Goal: Answer question/provide support: Share knowledge or assist other users

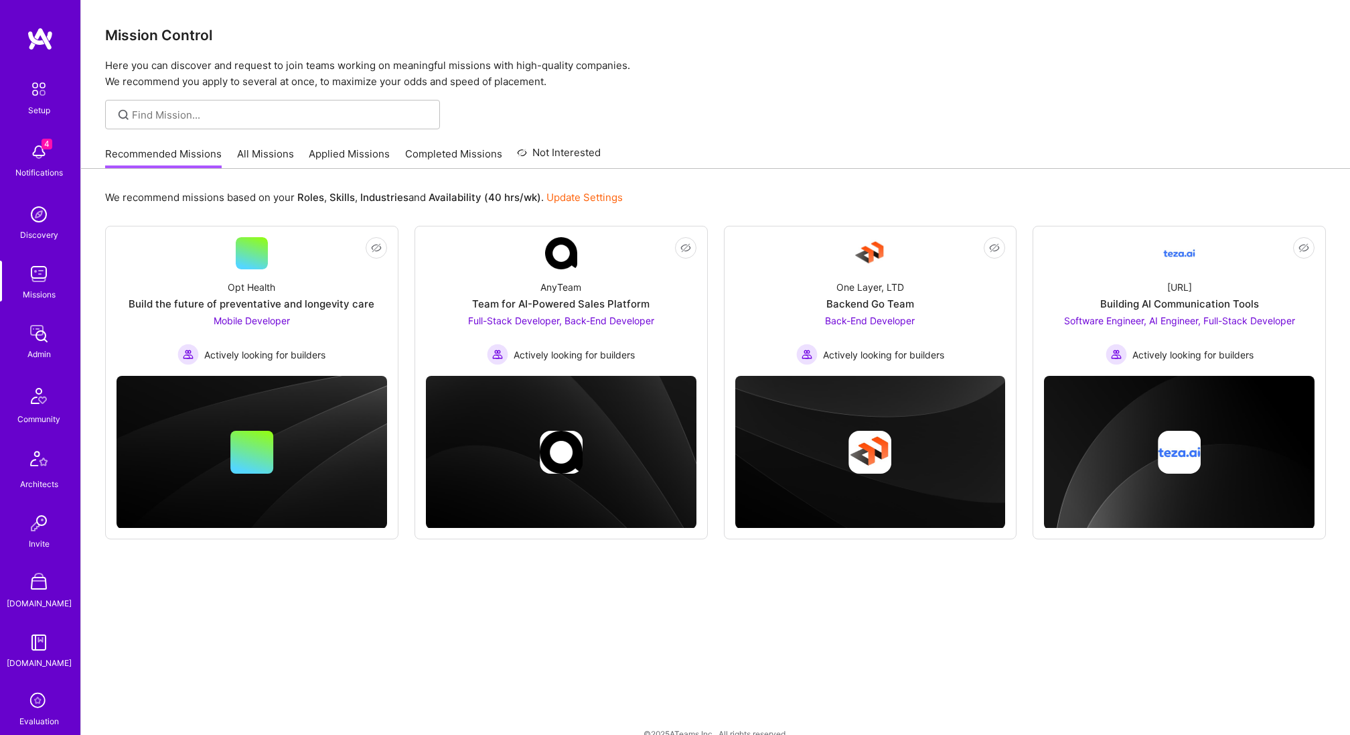
scroll to position [230, 0]
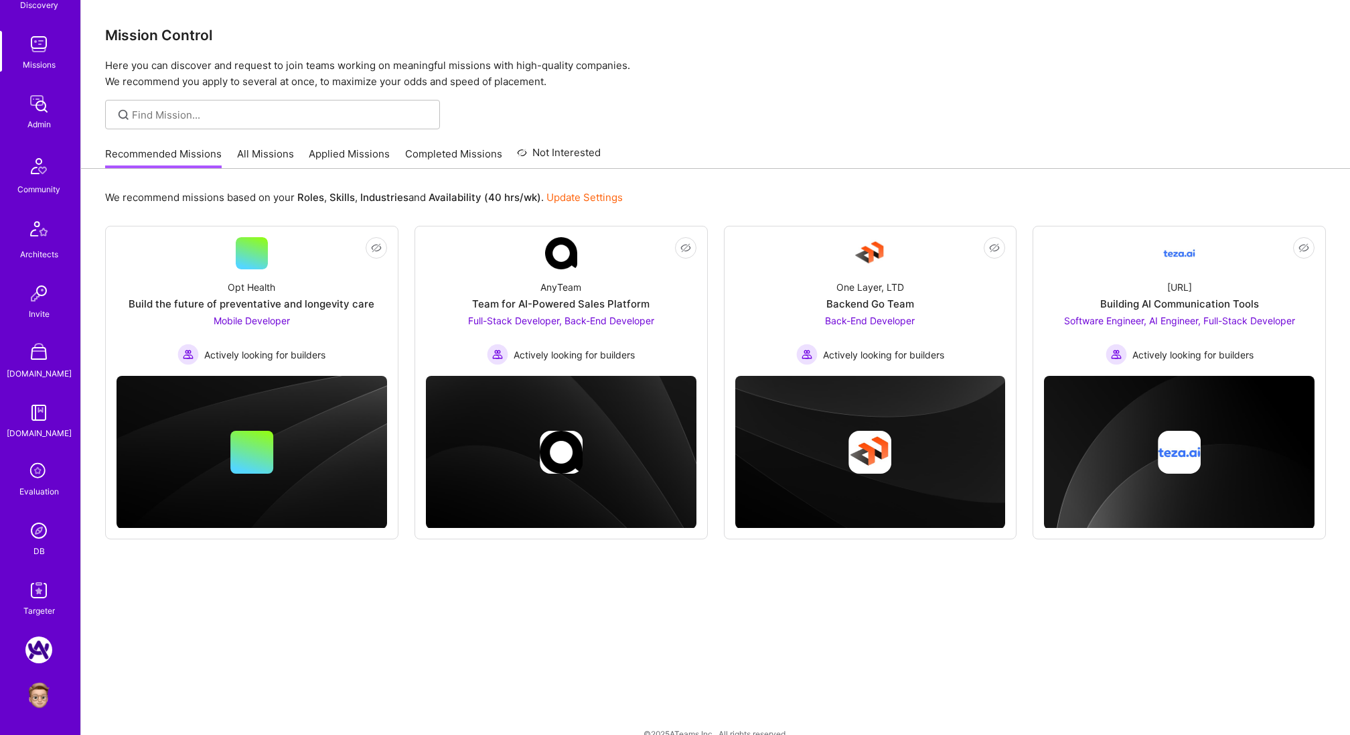
click at [42, 535] on img at bounding box center [38, 530] width 27 height 27
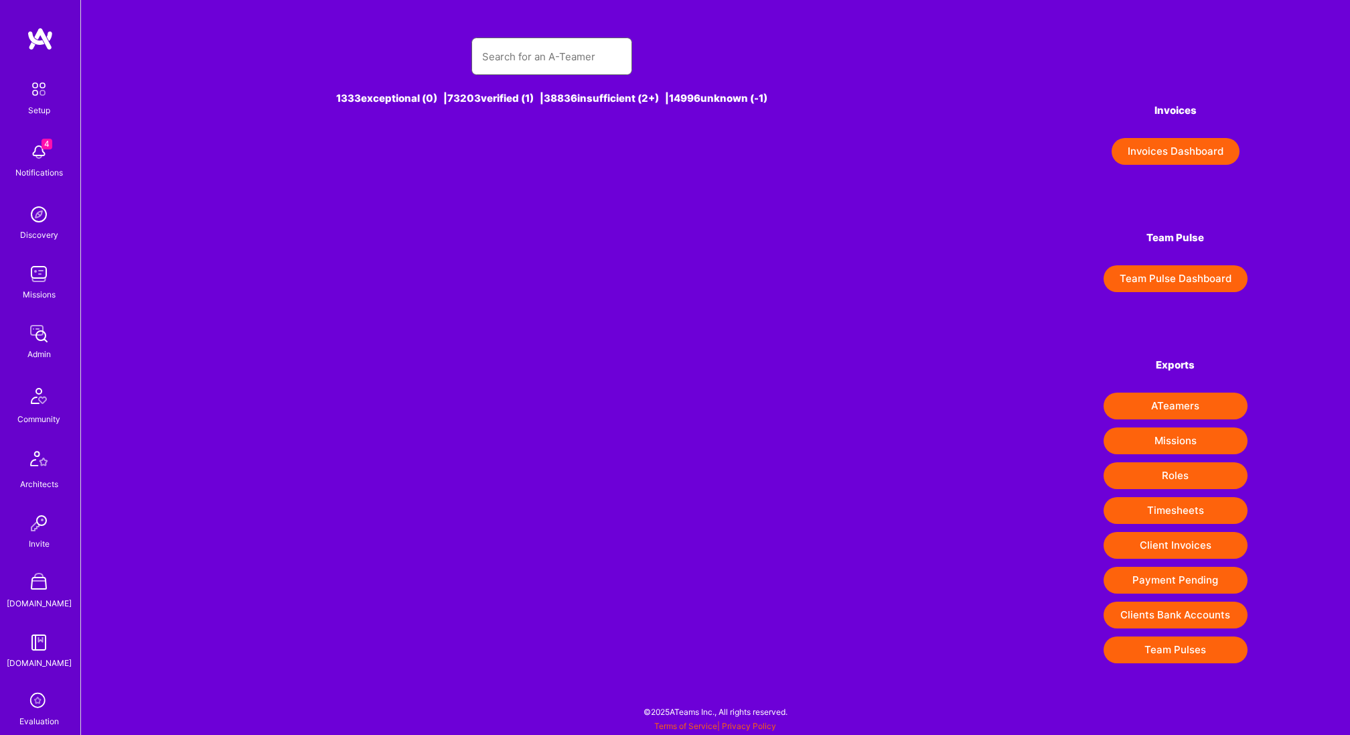
click at [529, 65] on input "text" at bounding box center [551, 57] width 139 height 34
paste input "[PERSON_NAME]"
type input "[PERSON_NAME]"
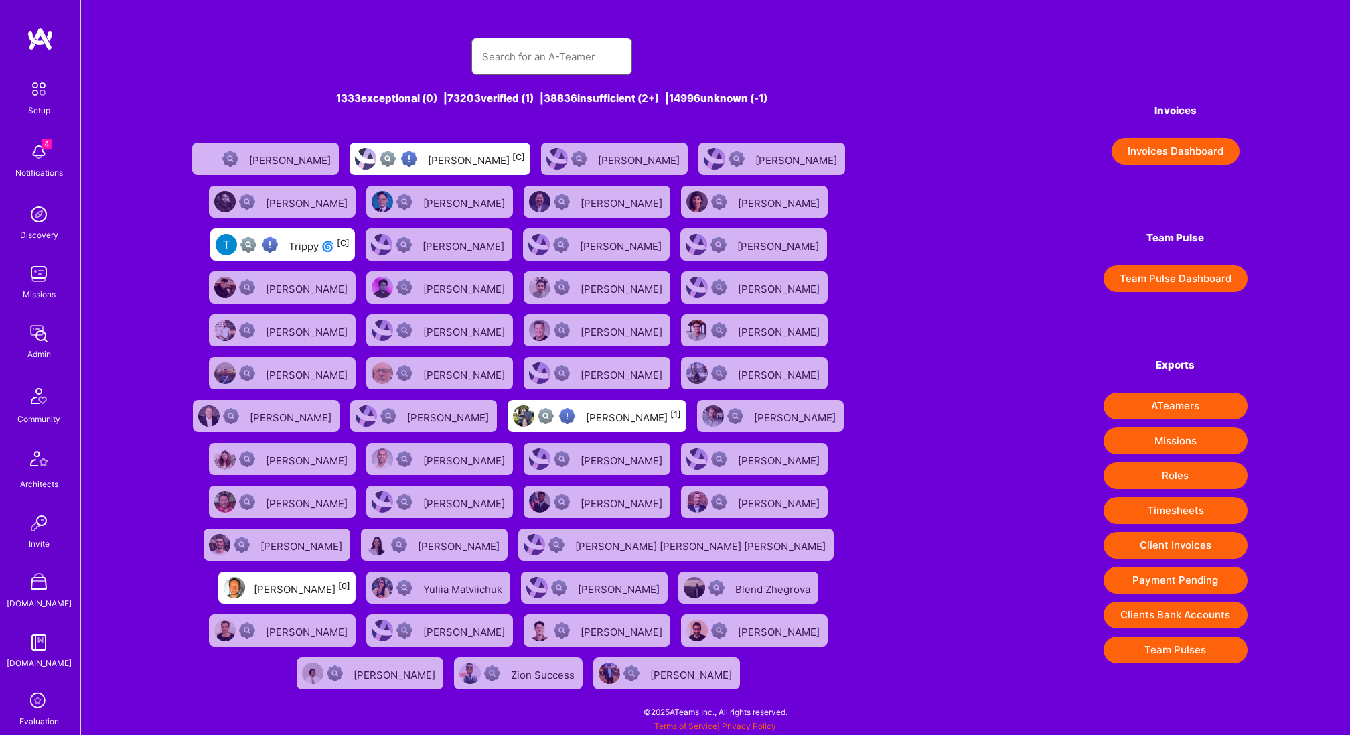
paste input "[PERSON_NAME]"
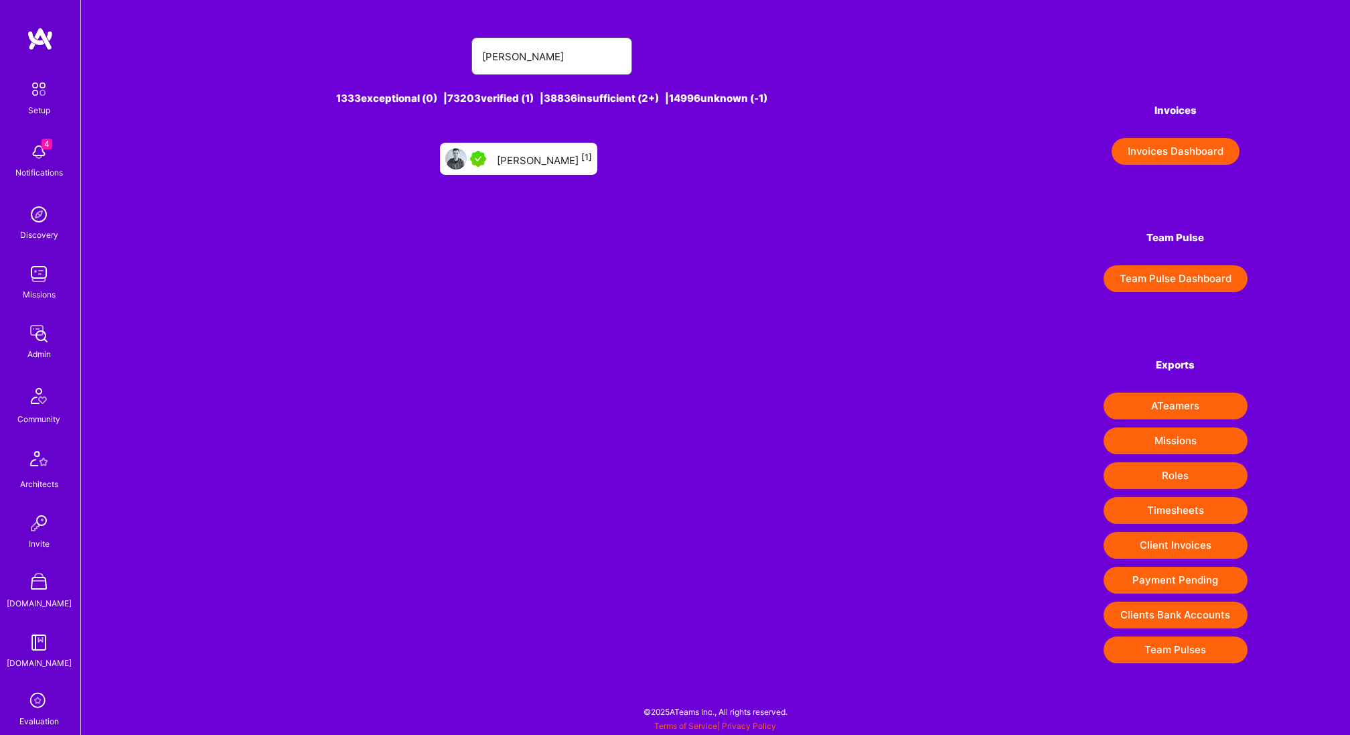
type input "Zakaria Benbakkar"
click at [536, 158] on div "Zakaria Benbakkar [1]" at bounding box center [544, 158] width 95 height 17
click at [547, 58] on input "Zakaria Benbakkar" at bounding box center [551, 57] width 139 height 34
paste input "Anu Onifade"
click at [549, 159] on div "Anu Onifade [1]" at bounding box center [544, 158] width 95 height 17
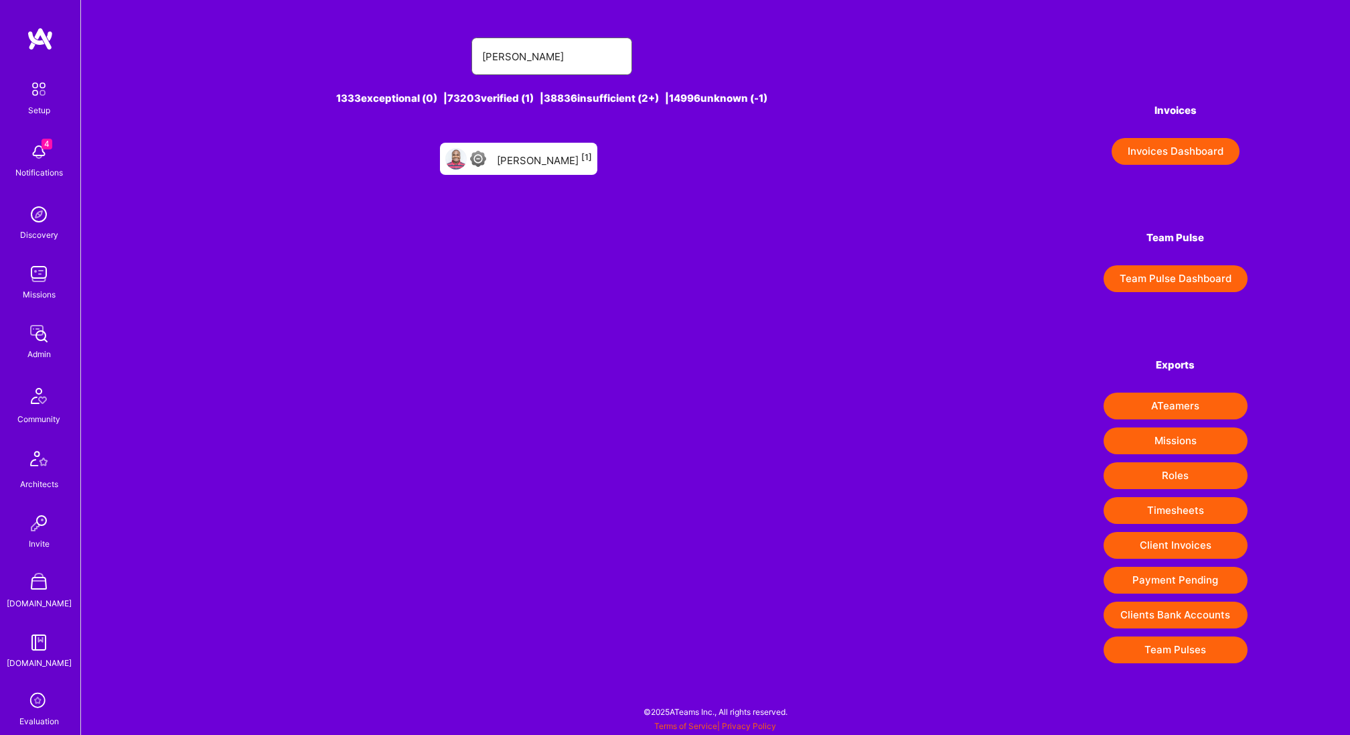
click at [553, 52] on input "Anu Onifade" at bounding box center [551, 57] width 139 height 34
type input "mostafa d"
click at [553, 159] on div "Mostafa D [1]" at bounding box center [562, 158] width 61 height 17
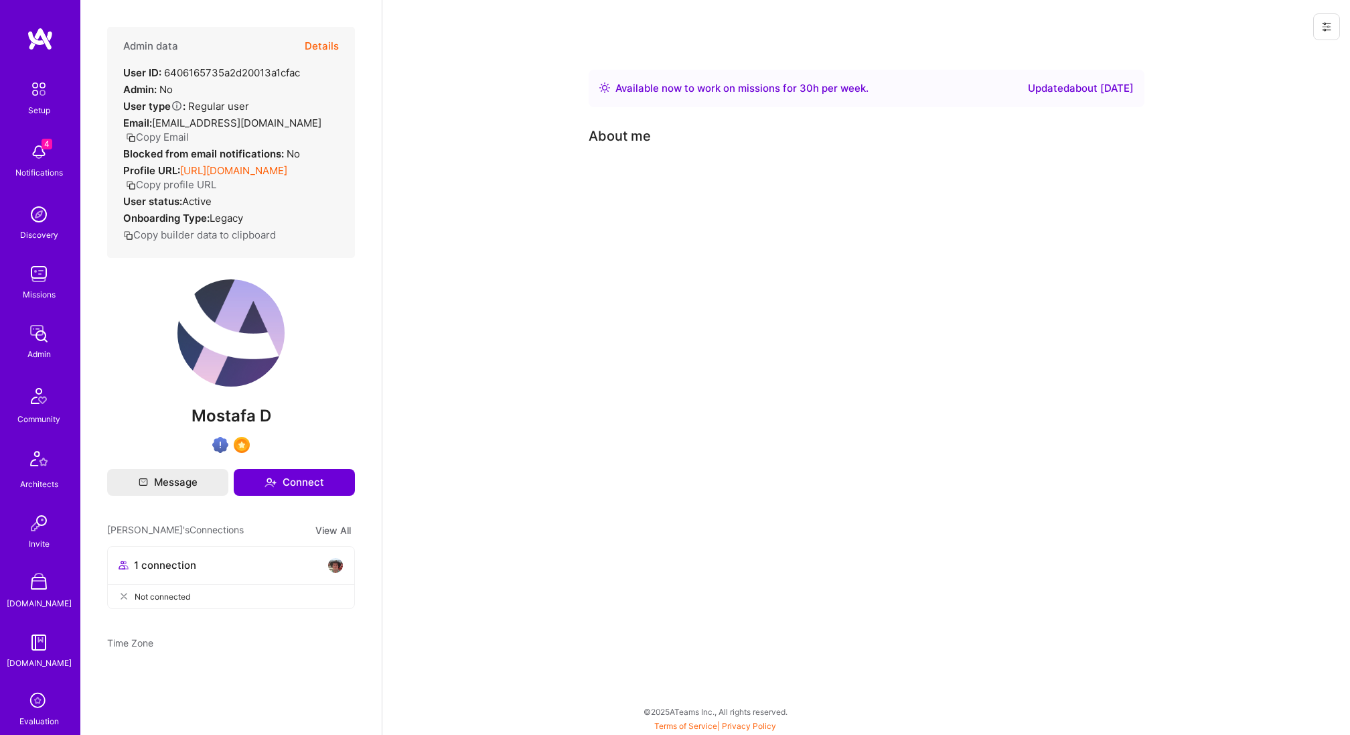
scroll to position [230, 0]
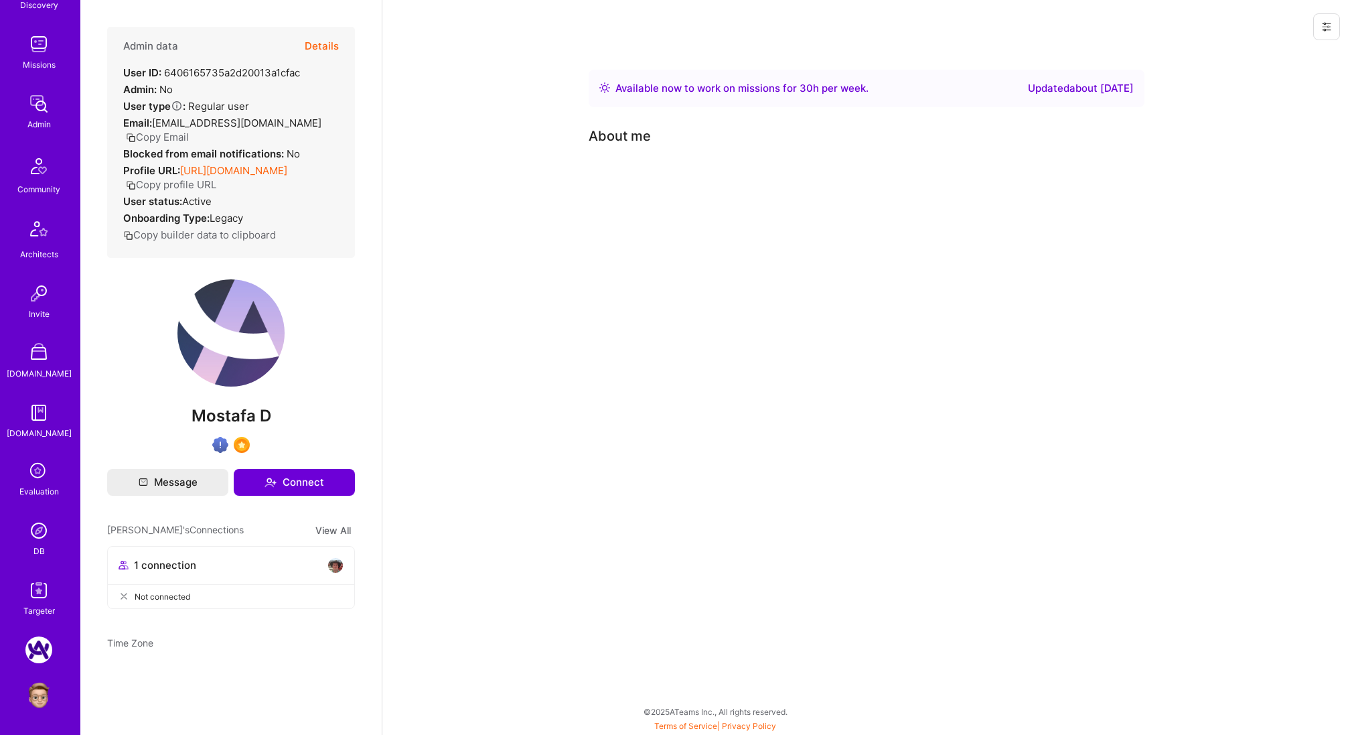
click at [44, 522] on img at bounding box center [38, 530] width 27 height 27
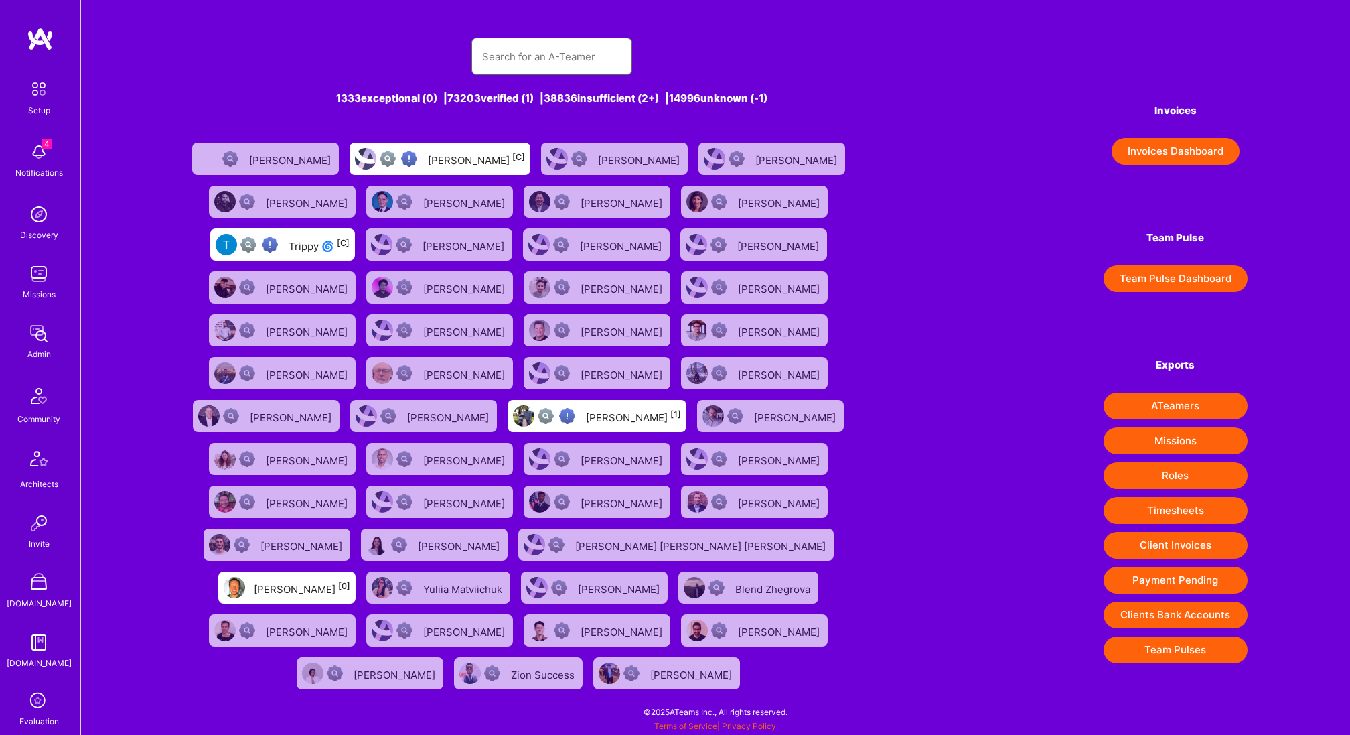
click at [557, 47] on input "text" at bounding box center [551, 57] width 139 height 34
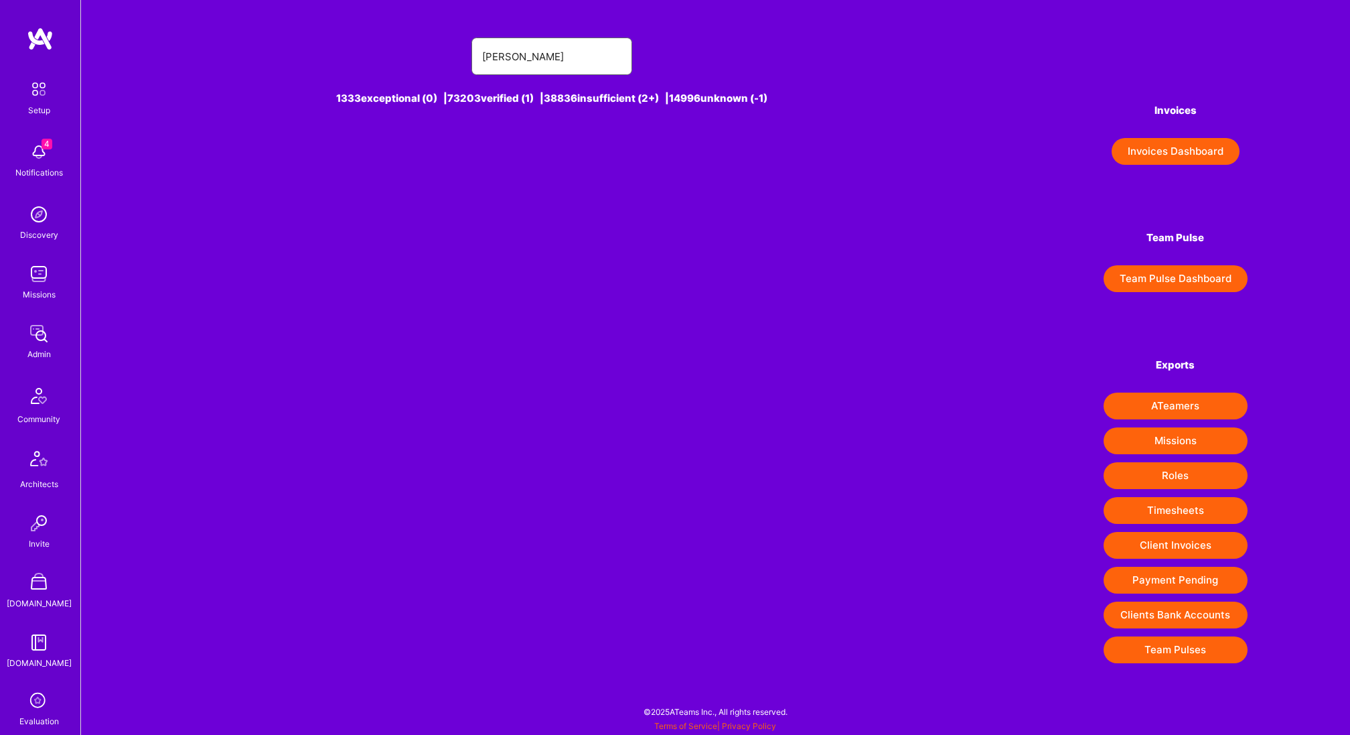
type input "luis teo"
click at [545, 159] on div "Luis Teofilo [1]" at bounding box center [552, 158] width 95 height 17
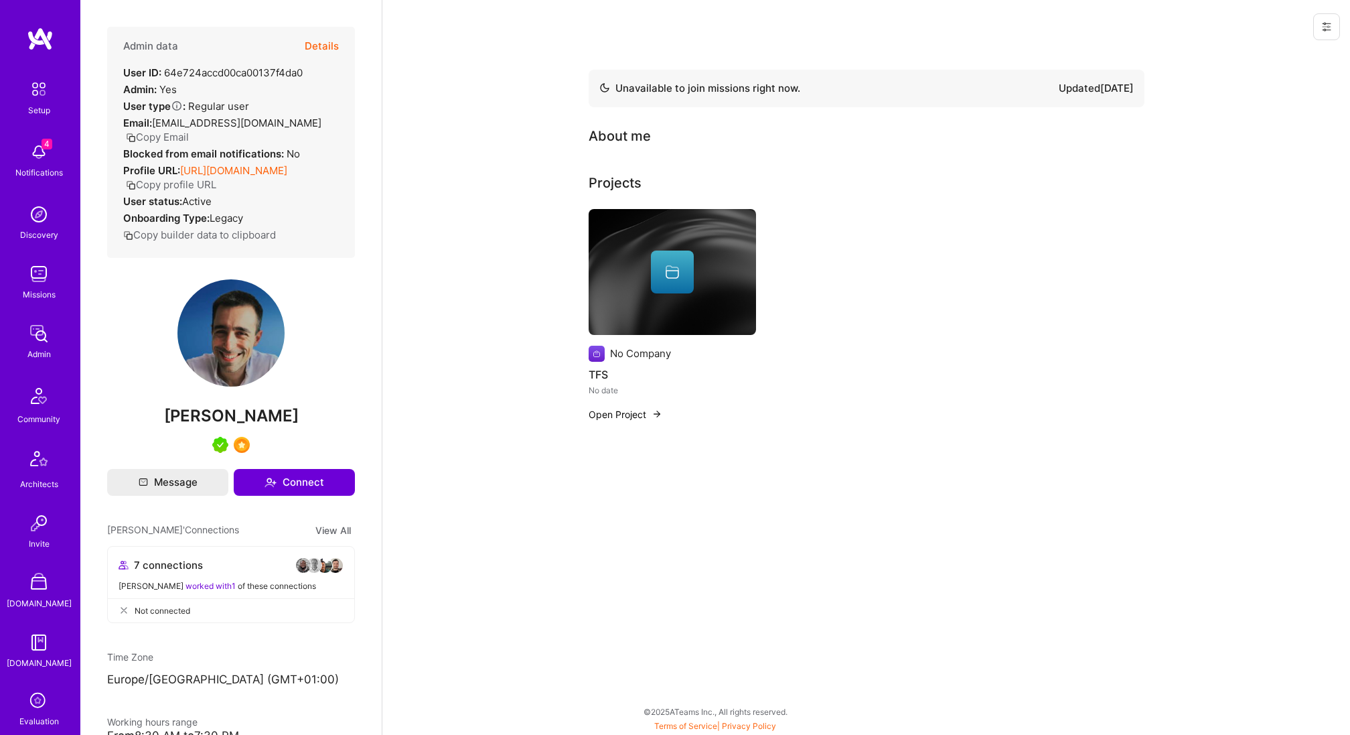
scroll to position [230, 0]
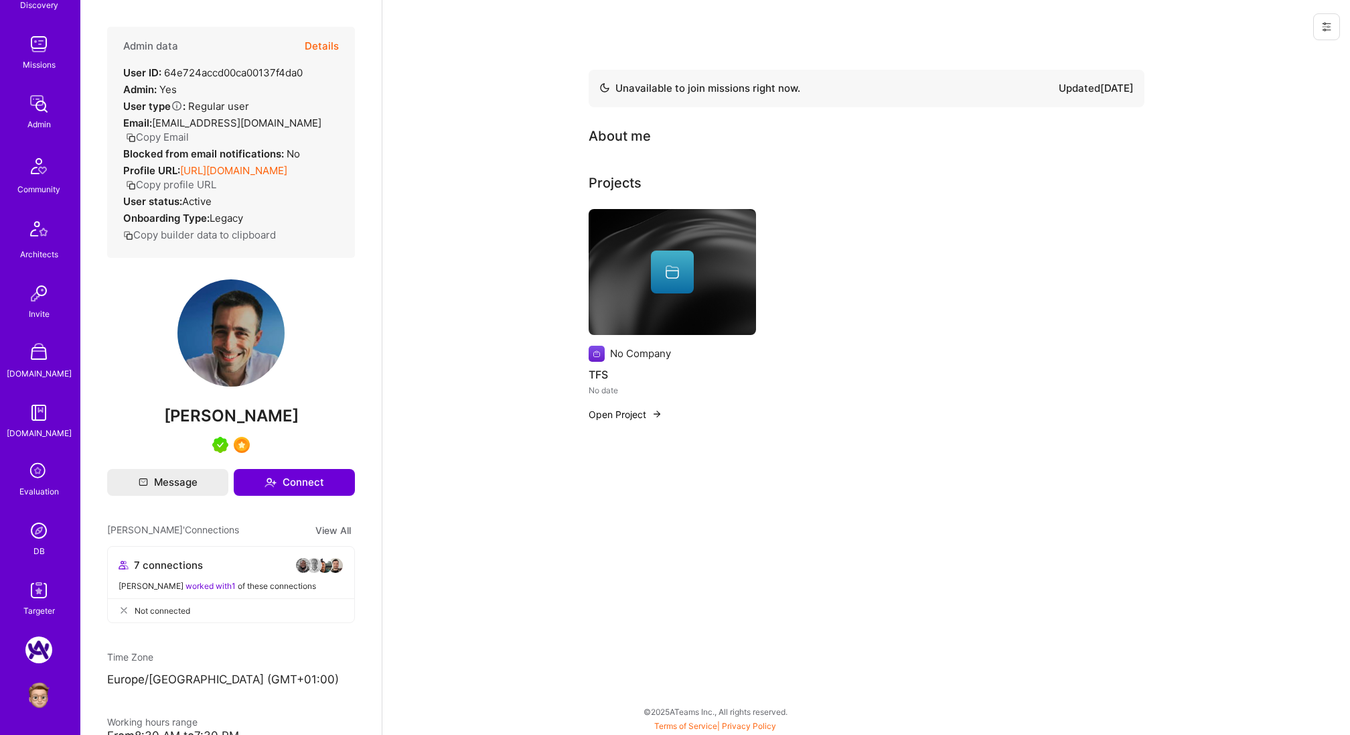
click at [45, 518] on img at bounding box center [38, 530] width 27 height 27
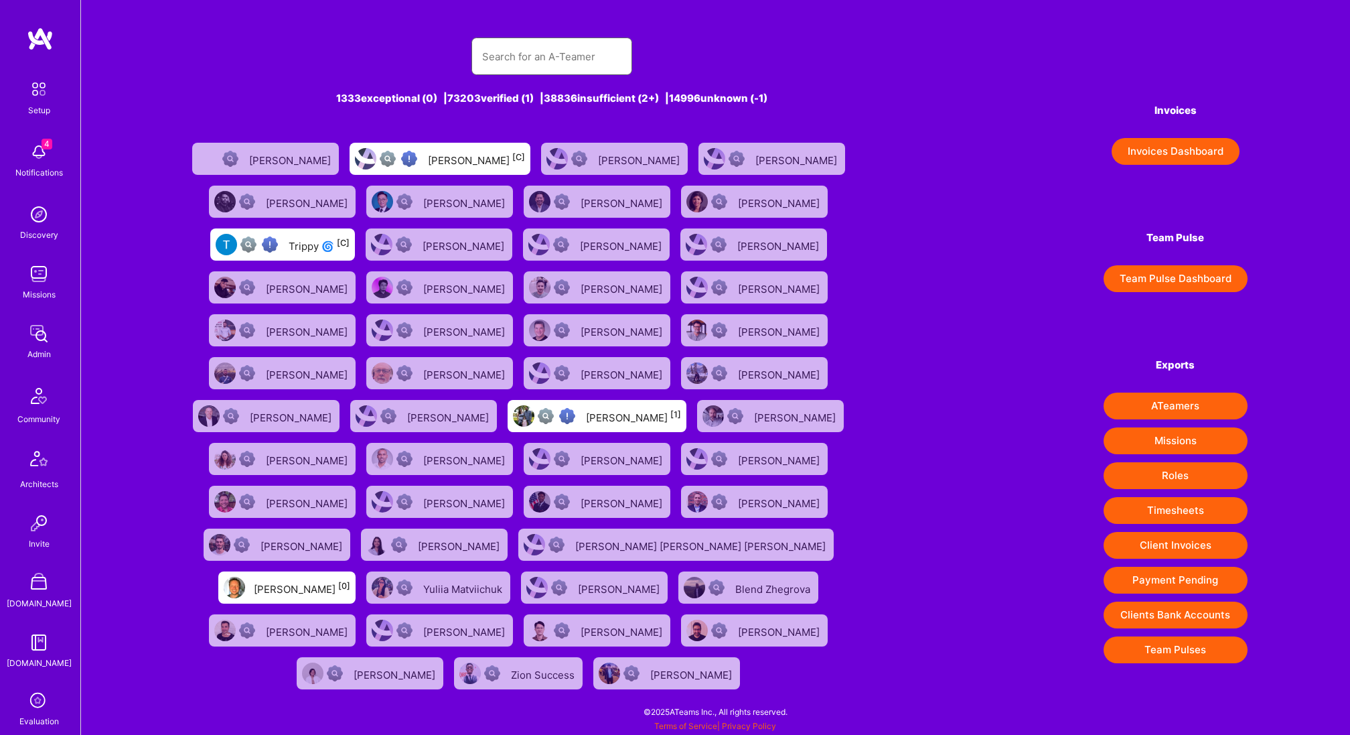
click at [565, 58] on input "text" at bounding box center [551, 57] width 139 height 34
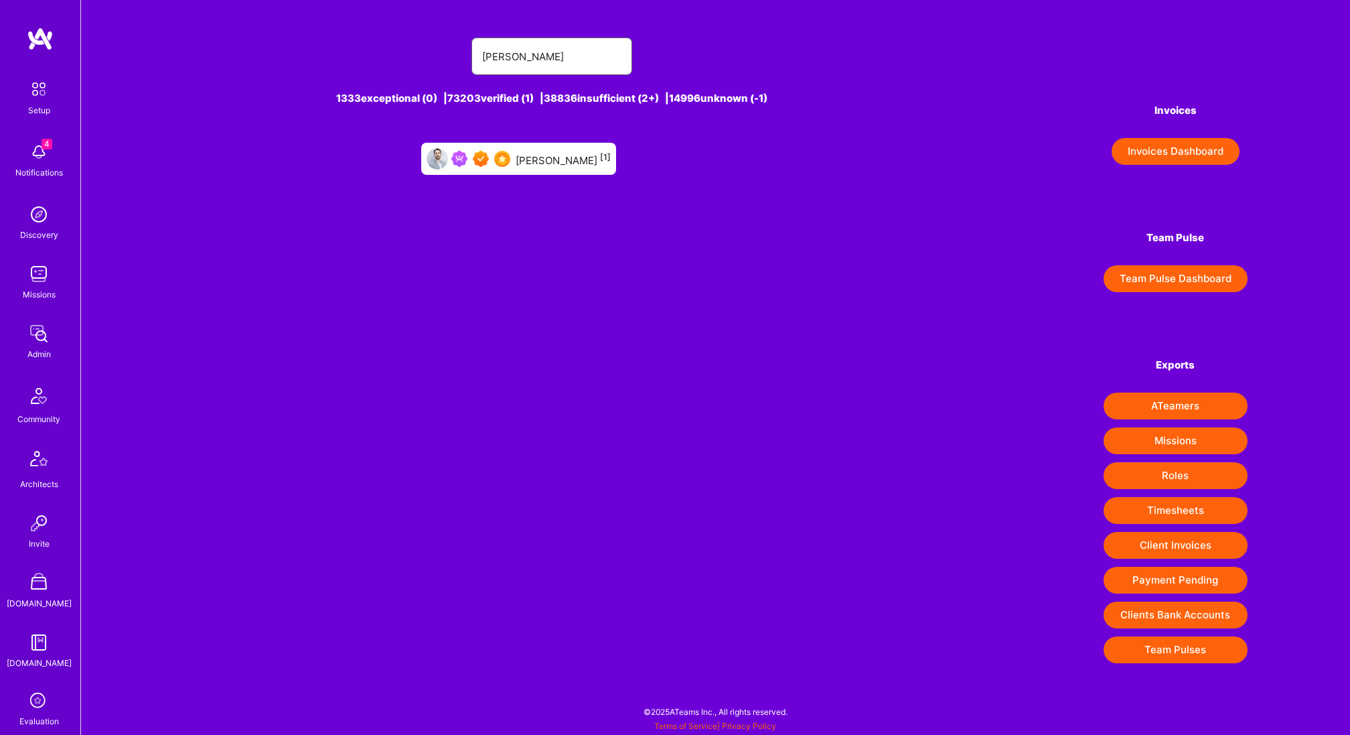
type input "javier rin"
click at [568, 161] on div "Javier Rincon [1]" at bounding box center [563, 158] width 95 height 17
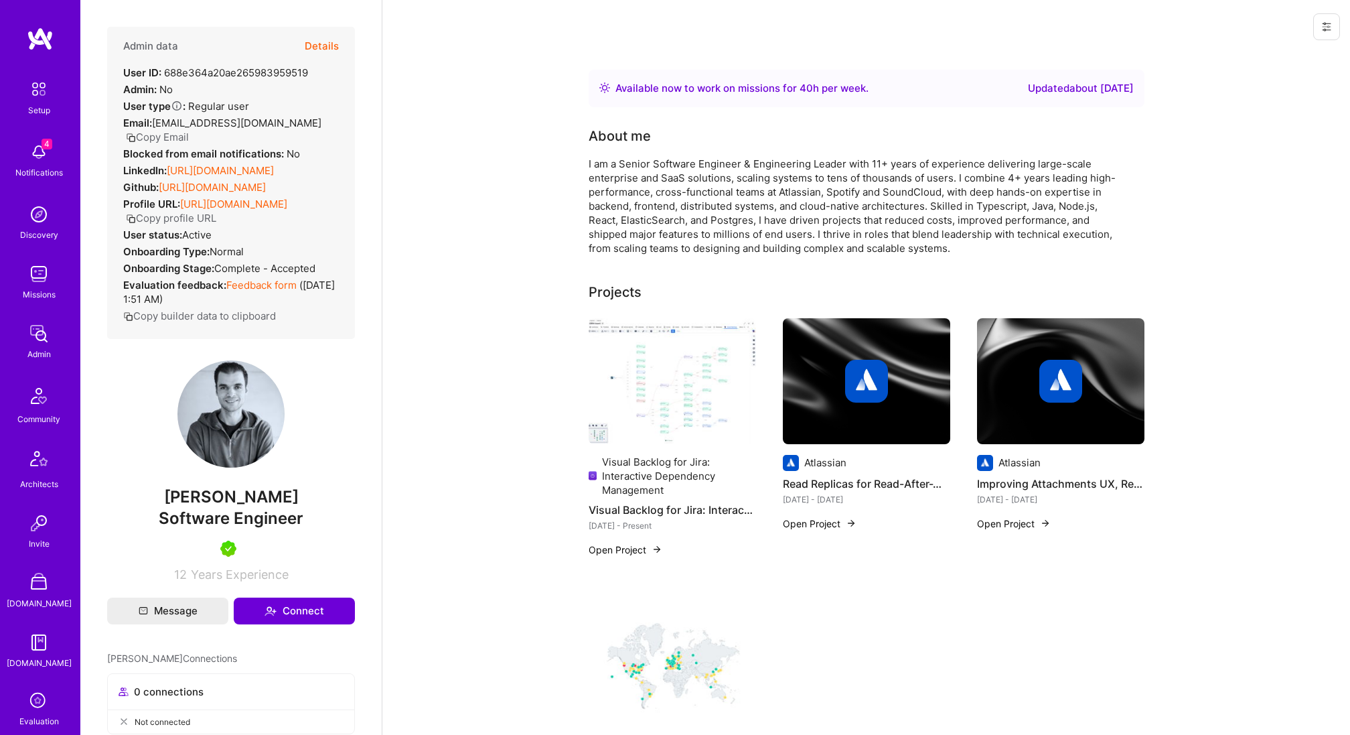
scroll to position [230, 0]
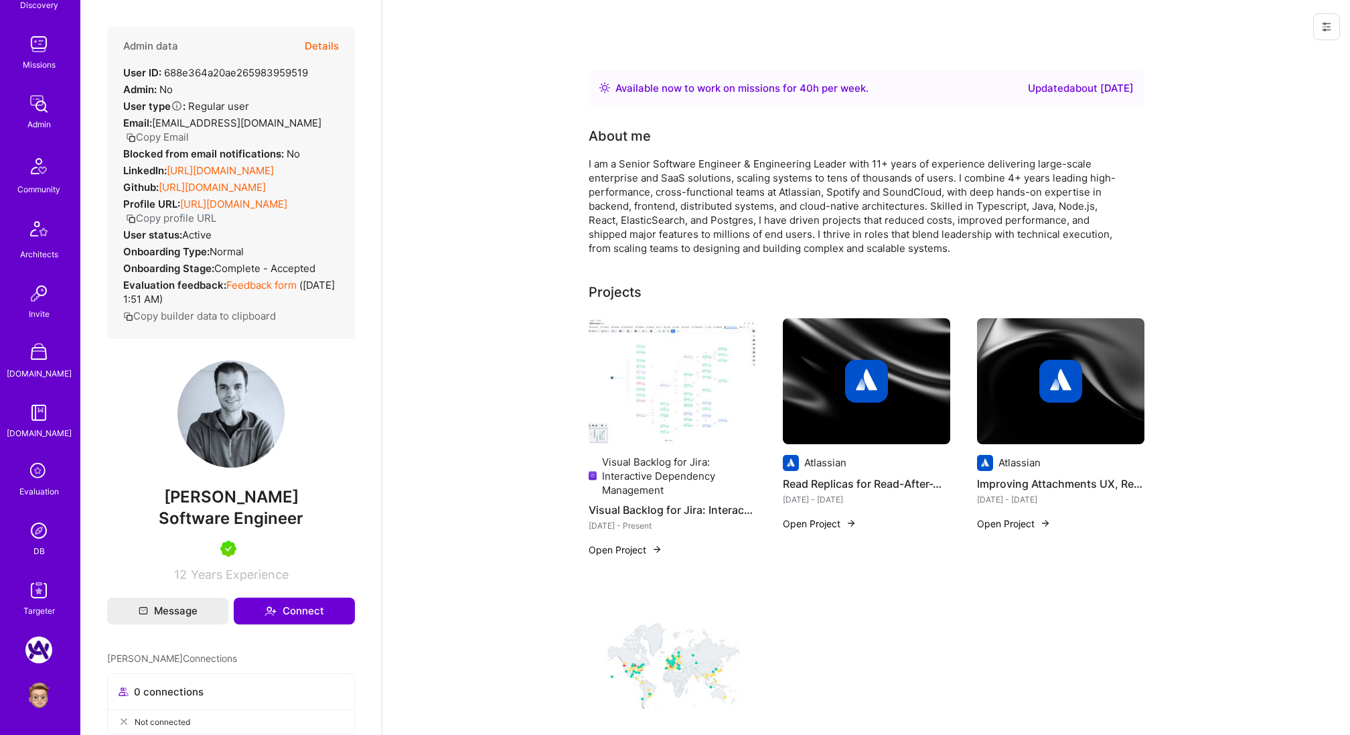
click at [41, 682] on img at bounding box center [38, 695] width 27 height 27
click at [1328, 36] on button at bounding box center [1326, 26] width 27 height 27
click at [1302, 49] on button "Login as Zakaria" at bounding box center [1278, 57] width 124 height 34
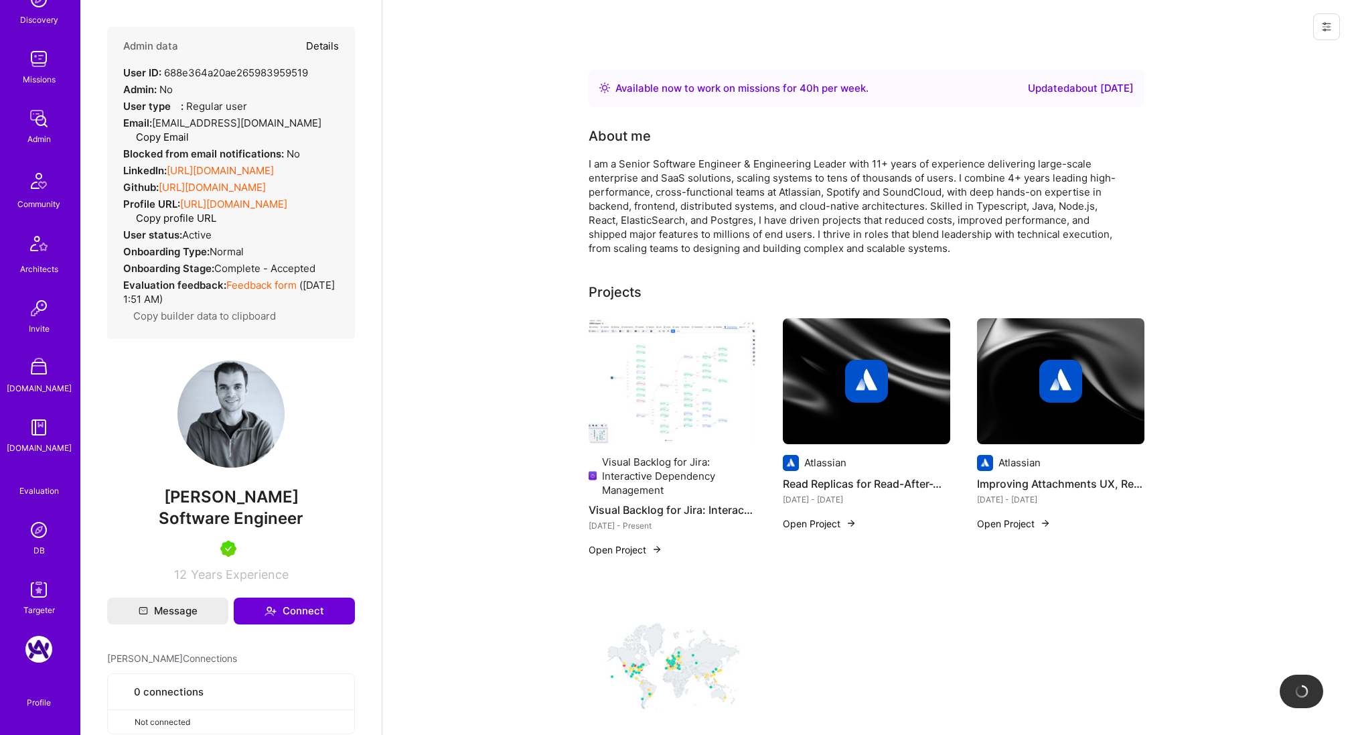
scroll to position [0, 0]
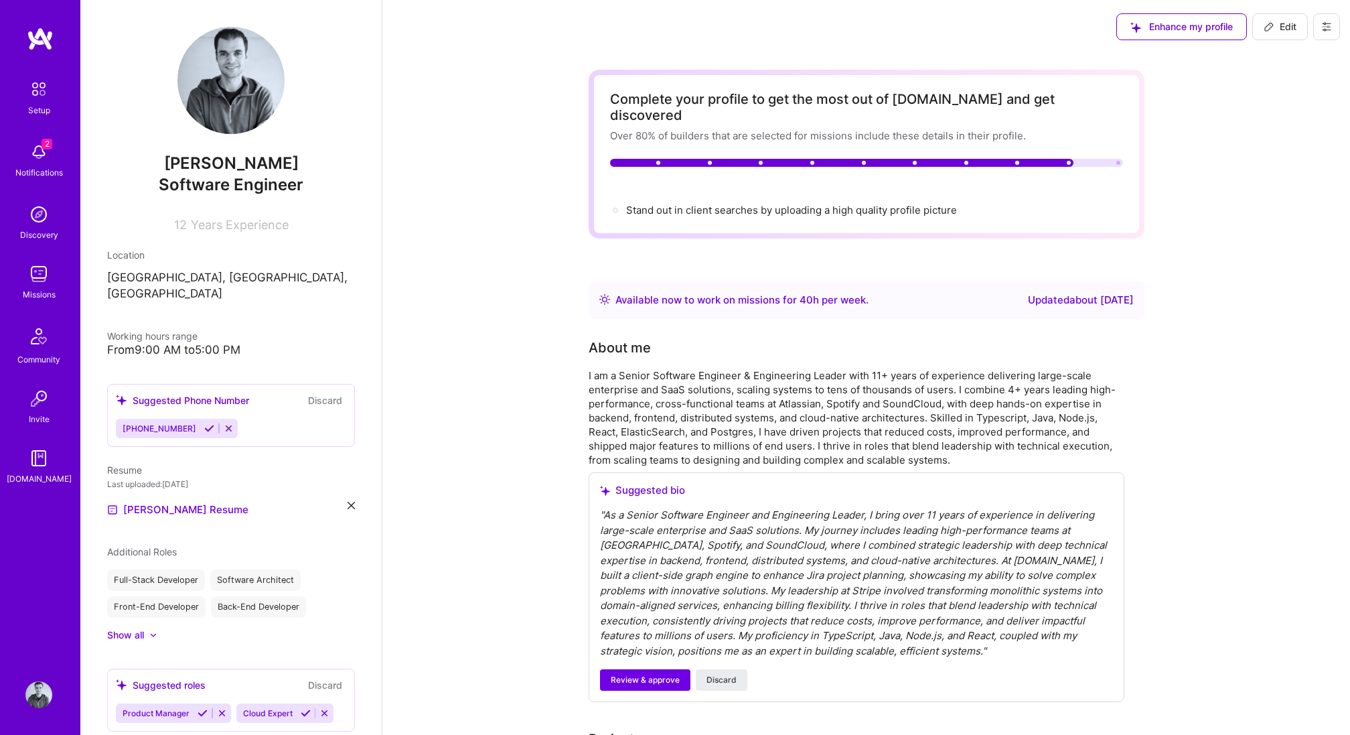
click at [1323, 26] on icon at bounding box center [1327, 27] width 8 height 2
click at [1287, 58] on button "Settings" at bounding box center [1290, 57] width 100 height 34
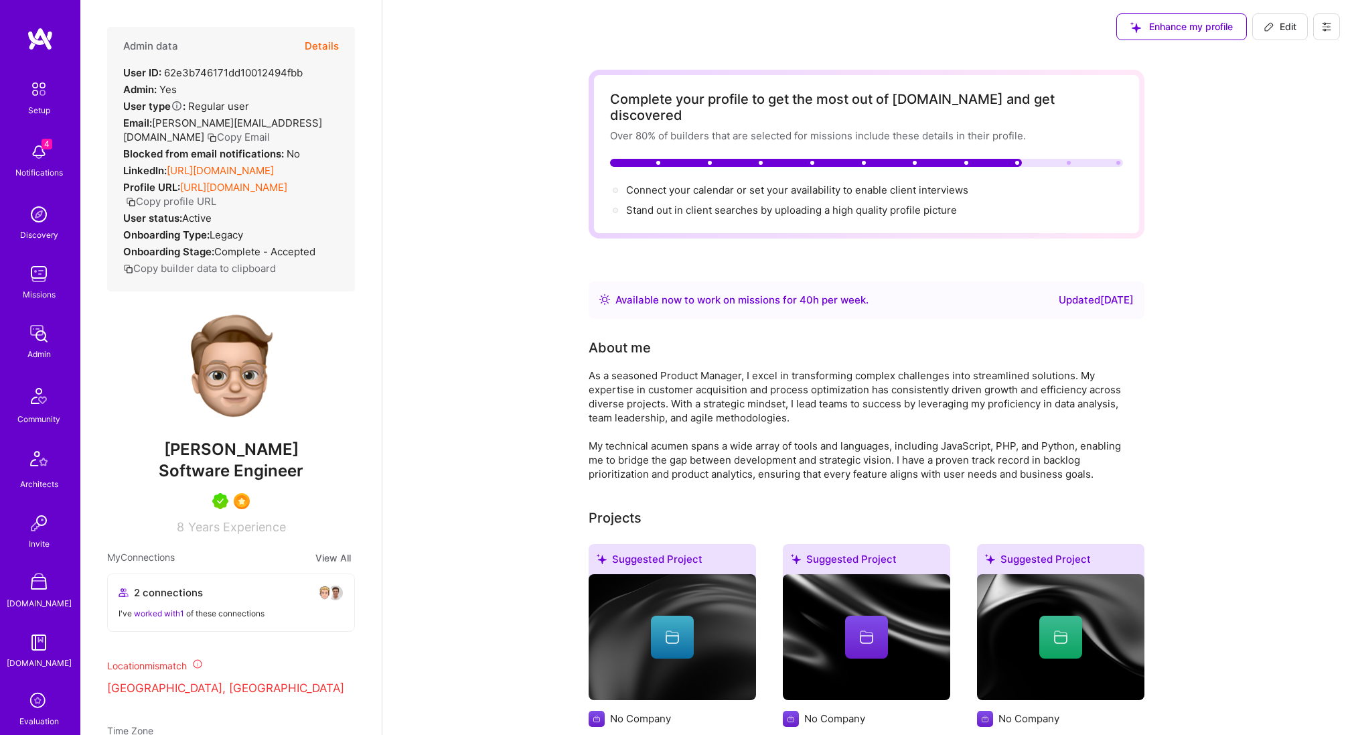
click at [1321, 25] on icon at bounding box center [1326, 26] width 11 height 11
